Goal: Find contact information: Obtain details needed to contact an individual or organization

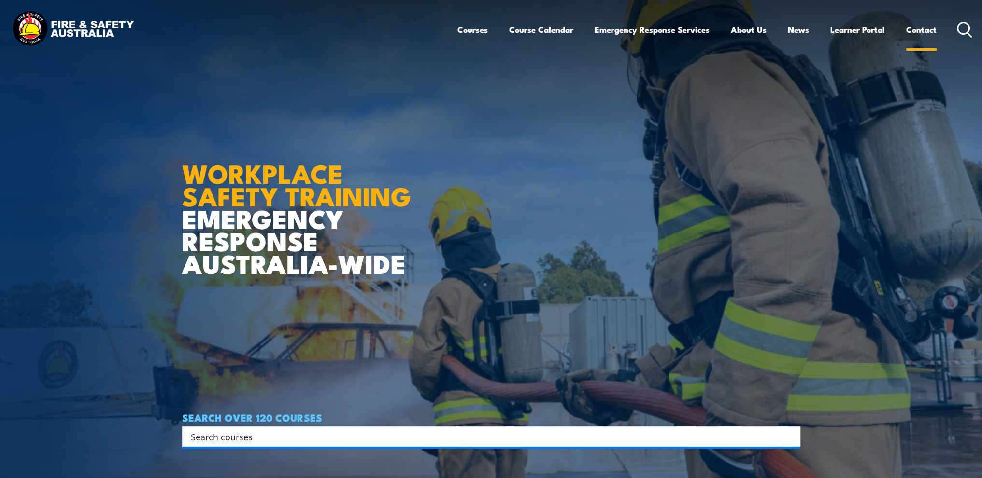
click at [929, 32] on link "Contact" at bounding box center [921, 30] width 30 height 26
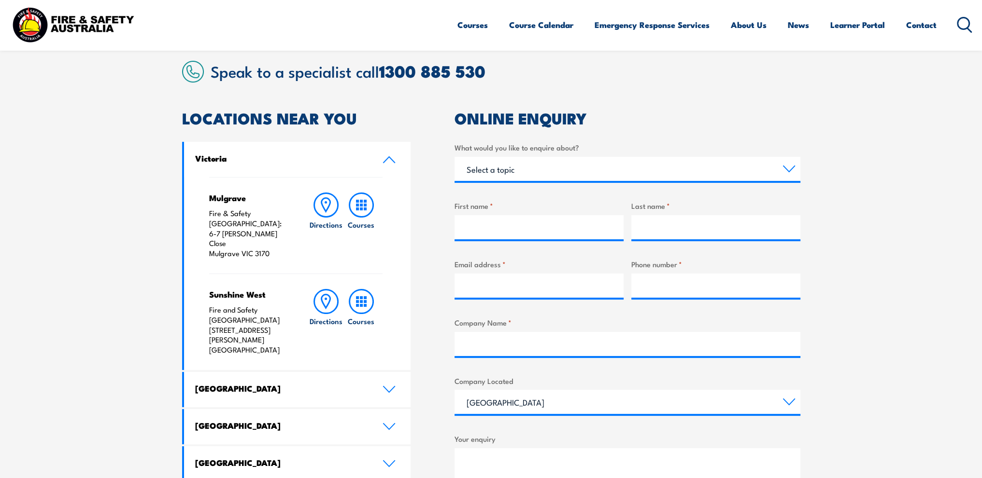
scroll to position [193, 0]
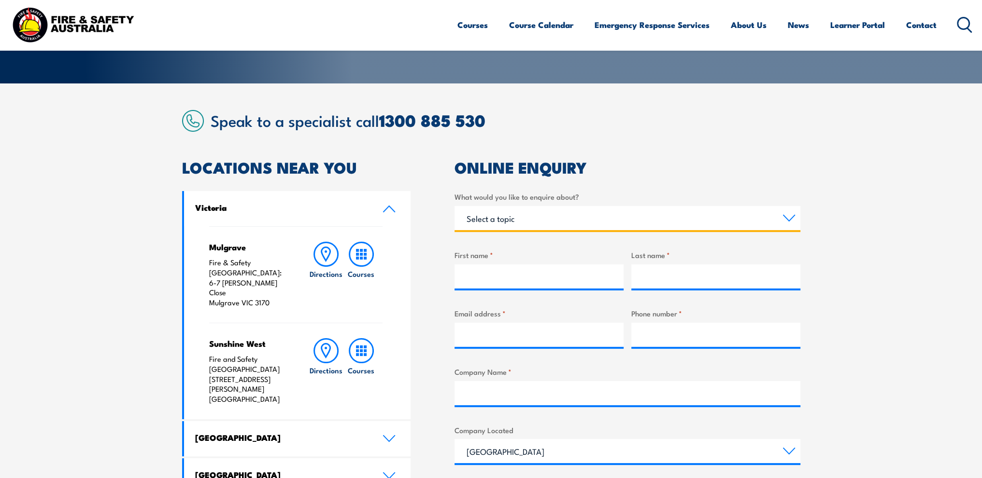
click at [506, 221] on select "Select a topic Training Emergency Response Services General Enquiry" at bounding box center [627, 218] width 346 height 24
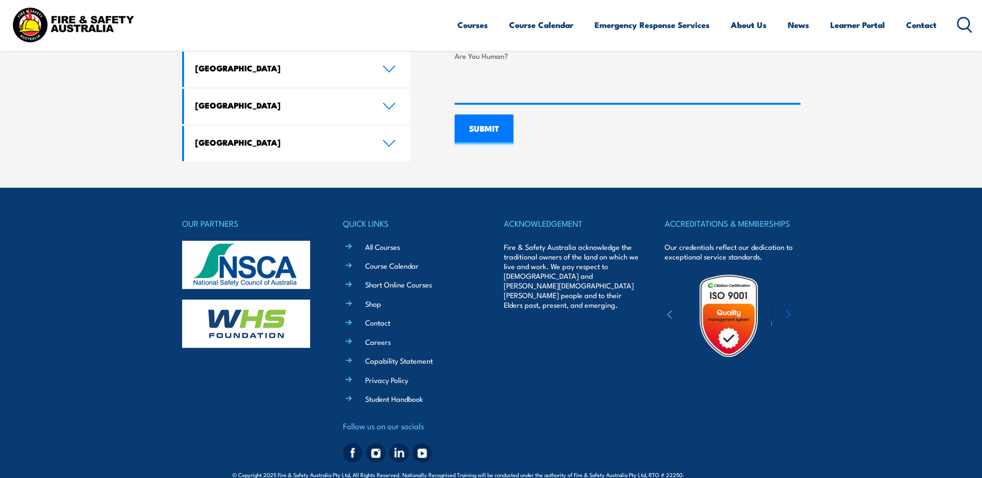
scroll to position [470, 0]
